Goal: Transaction & Acquisition: Book appointment/travel/reservation

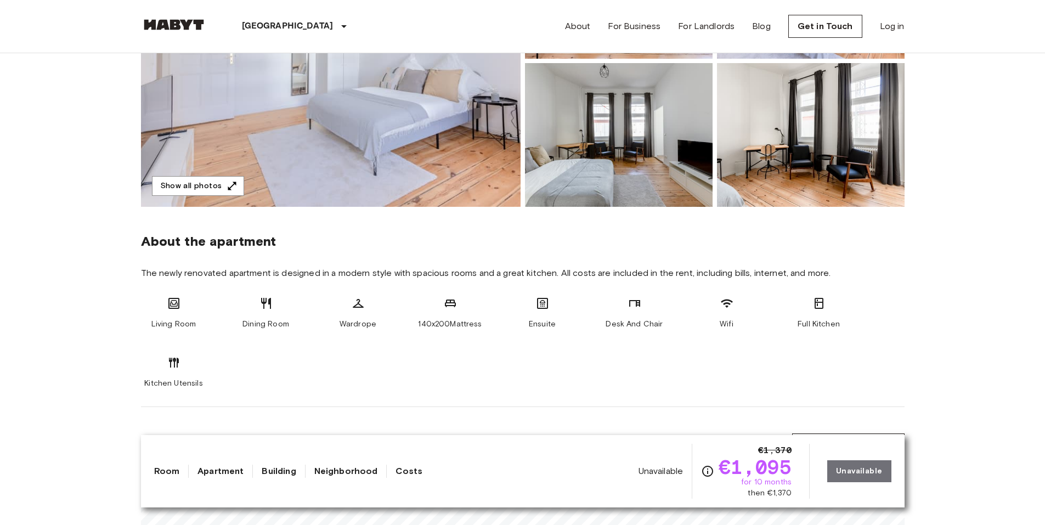
scroll to position [2259, 0]
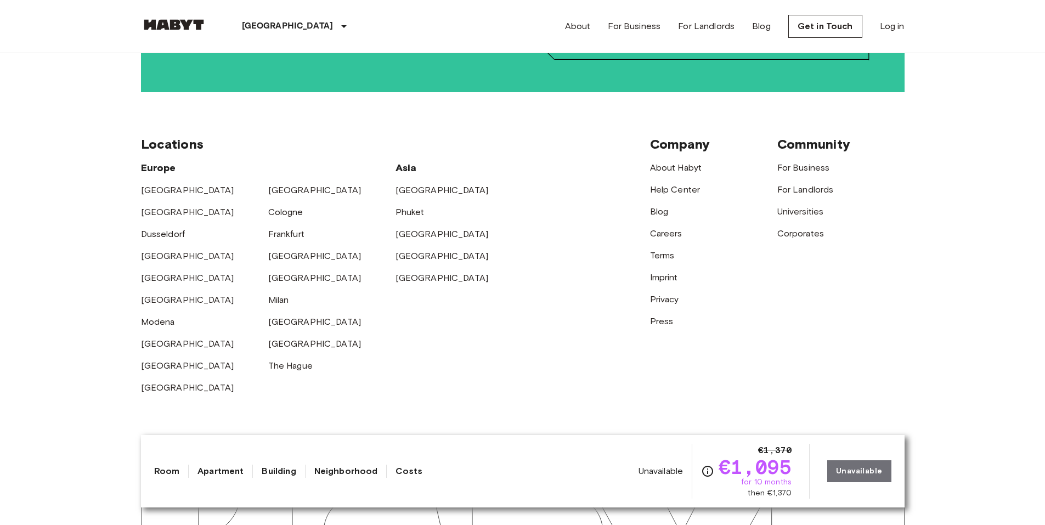
drag, startPoint x: 613, startPoint y: 82, endPoint x: 550, endPoint y: 385, distance: 308.7
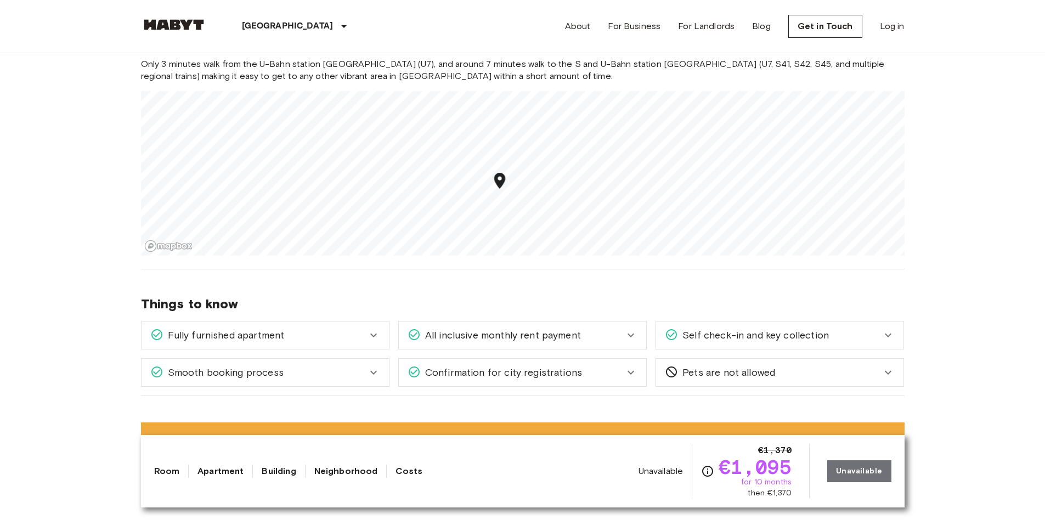
scroll to position [1052, 0]
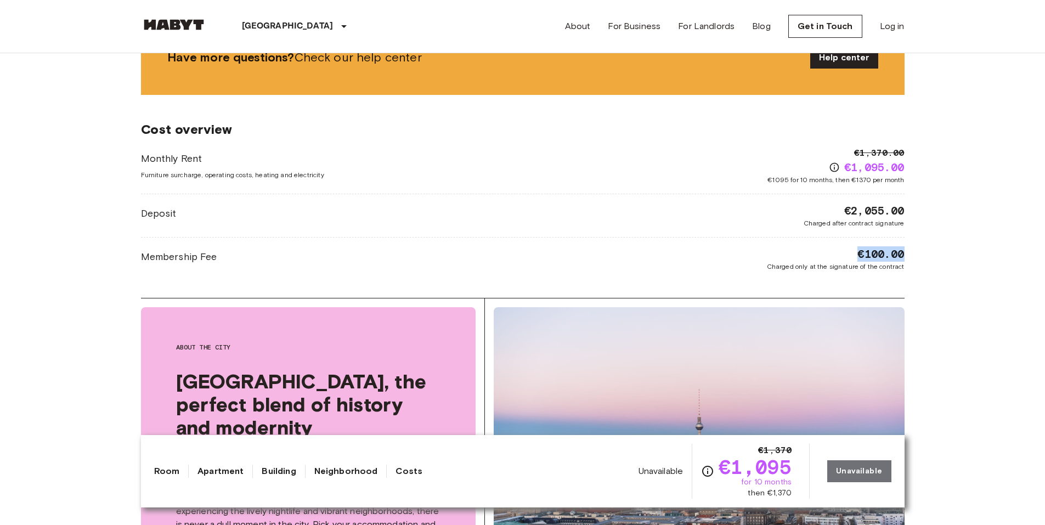
drag, startPoint x: 858, startPoint y: 255, endPoint x: 919, endPoint y: 259, distance: 60.5
click at [919, 259] on body "Berlin Europe Amsterdam Berlin Brussels Cologne Dusseldorf Frankfurt Graz Hambu…" at bounding box center [522, 371] width 1045 height 2847
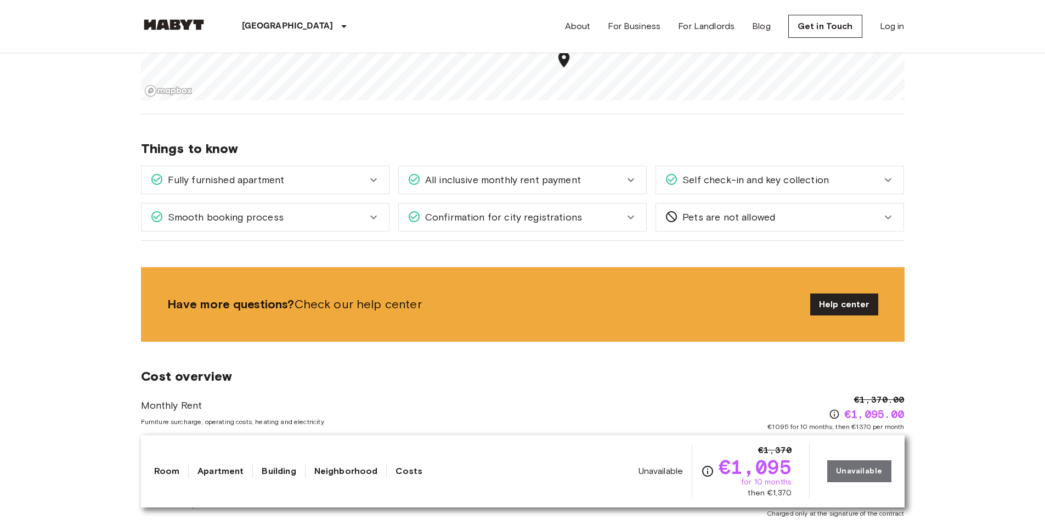
scroll to position [1006, 0]
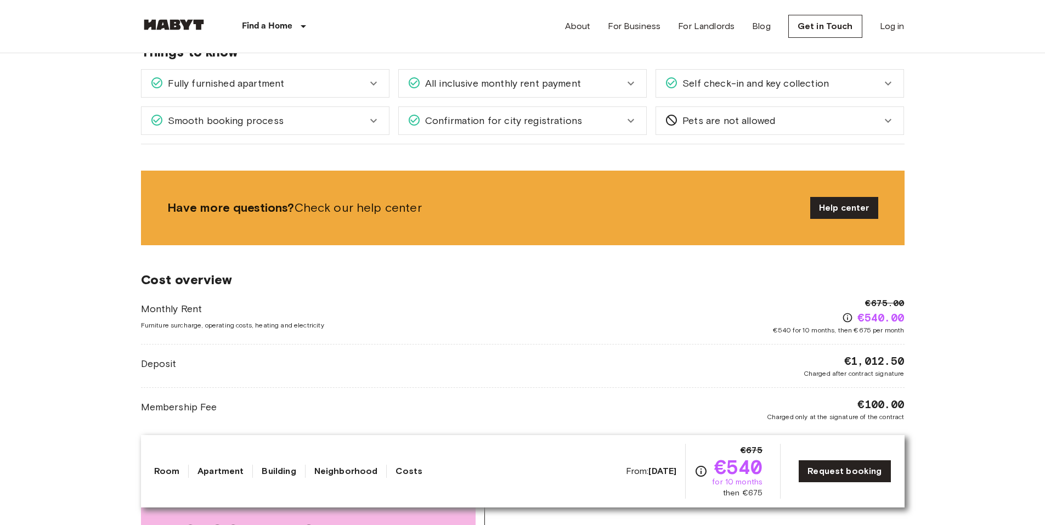
scroll to position [1609, 0]
